Goal: Information Seeking & Learning: Check status

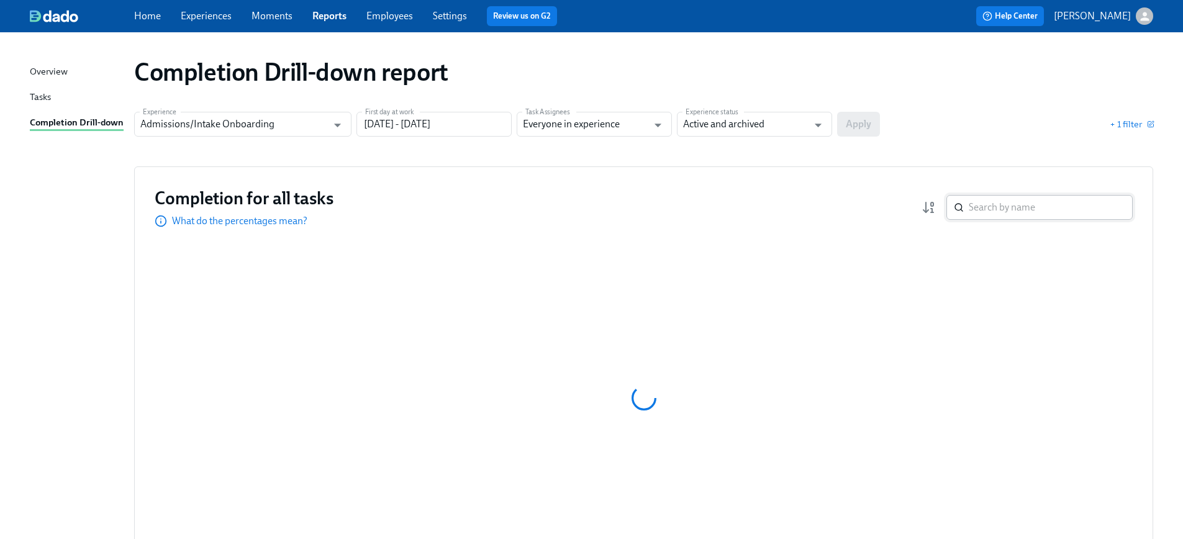
click at [999, 209] on input "search" at bounding box center [1050, 207] width 164 height 25
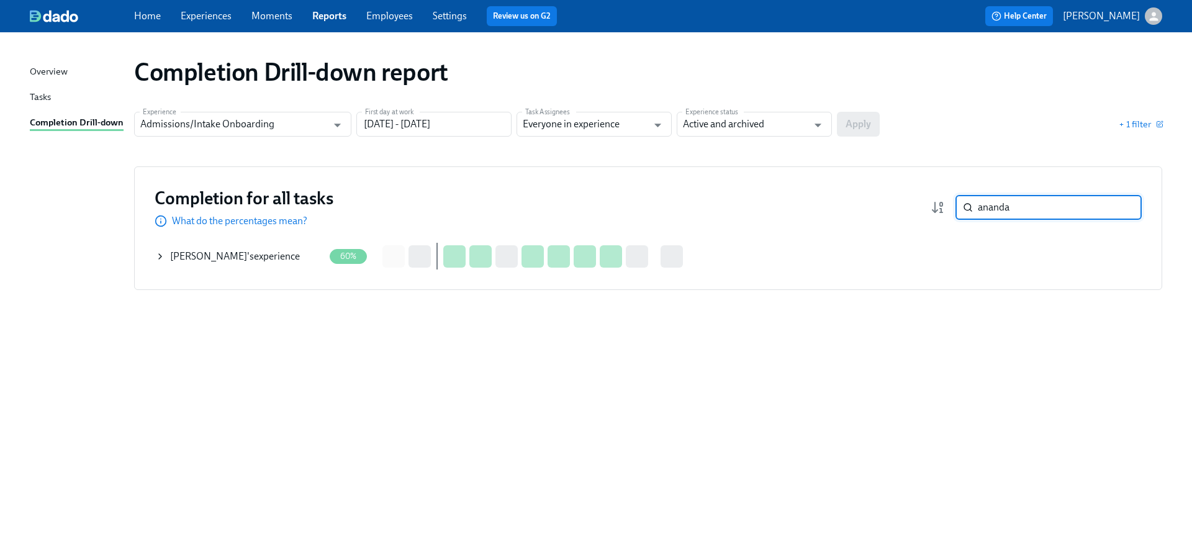
type input "ananda"
click at [155, 258] on icon at bounding box center [160, 256] width 10 height 10
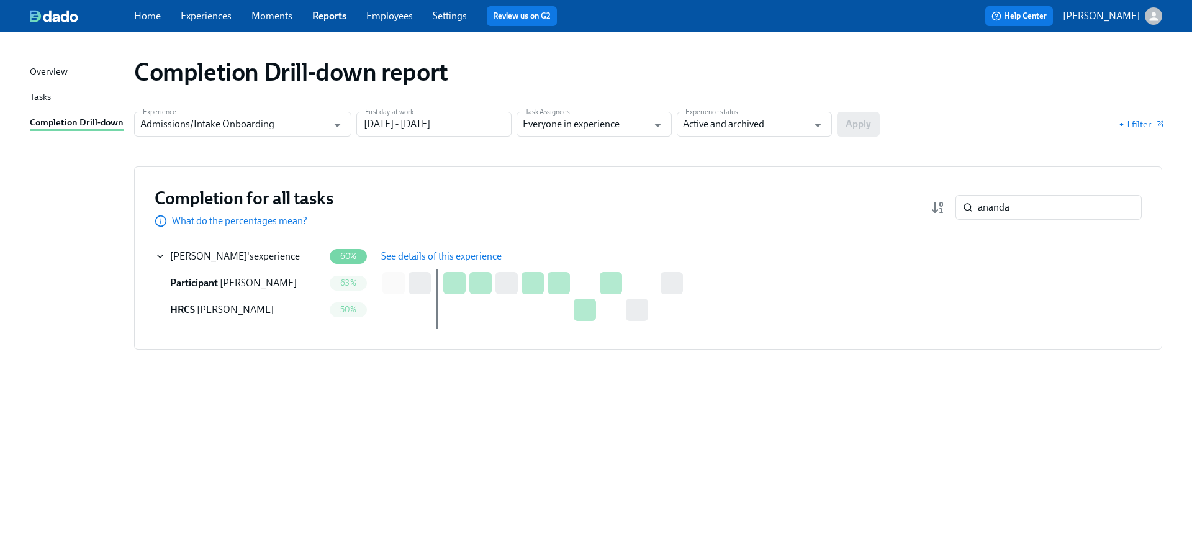
click at [455, 241] on div "Completion for all tasks What do the percentages mean? ananda ​ Completion for …" at bounding box center [648, 257] width 1028 height 183
click at [450, 255] on span "See details of this experience" at bounding box center [441, 256] width 120 height 12
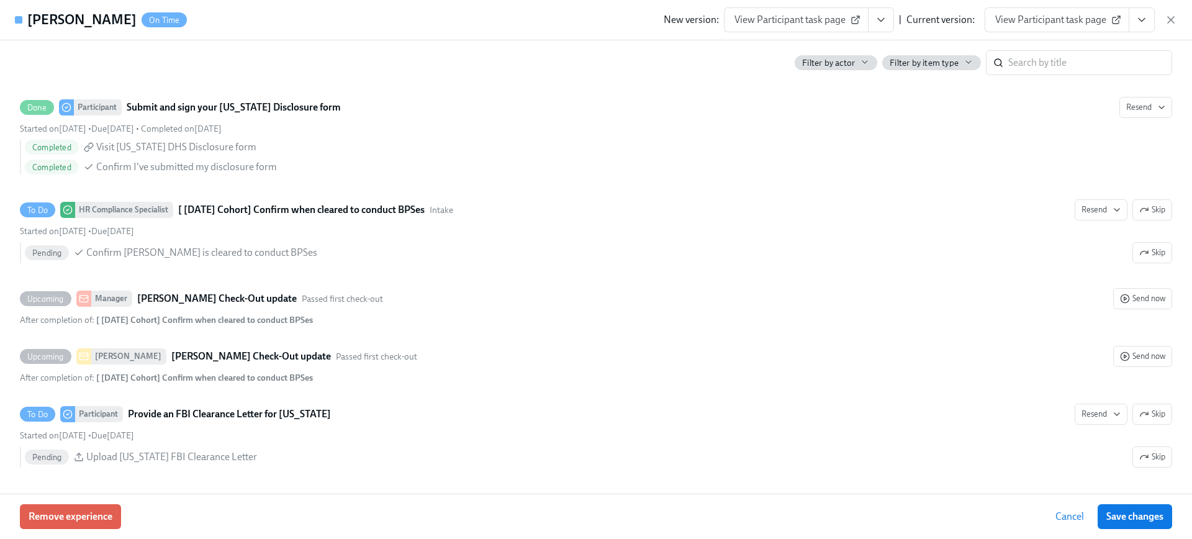
scroll to position [1433, 0]
click at [1149, 17] on button "View task page" at bounding box center [1142, 19] width 26 height 25
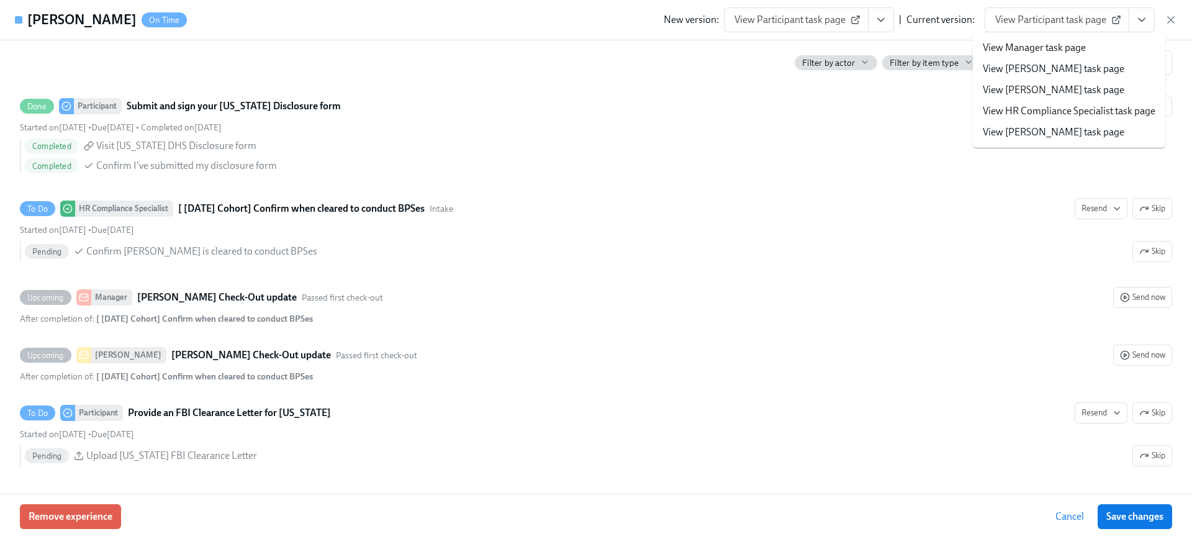
click at [1028, 106] on link "View HR Compliance Specialist task page" at bounding box center [1069, 111] width 173 height 14
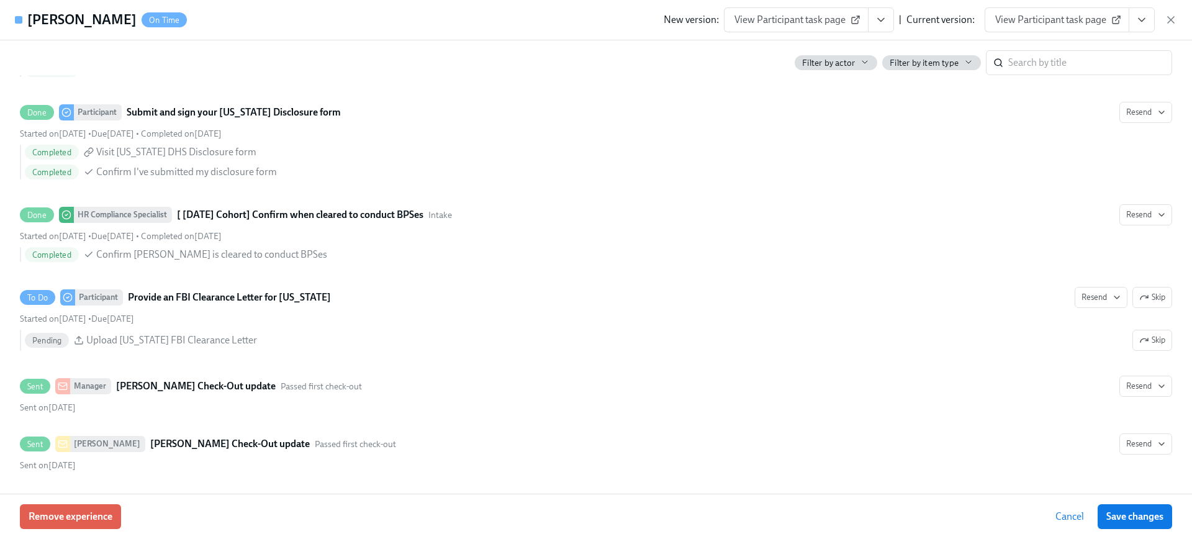
scroll to position [1427, 0]
